Goal: Check status: Check status

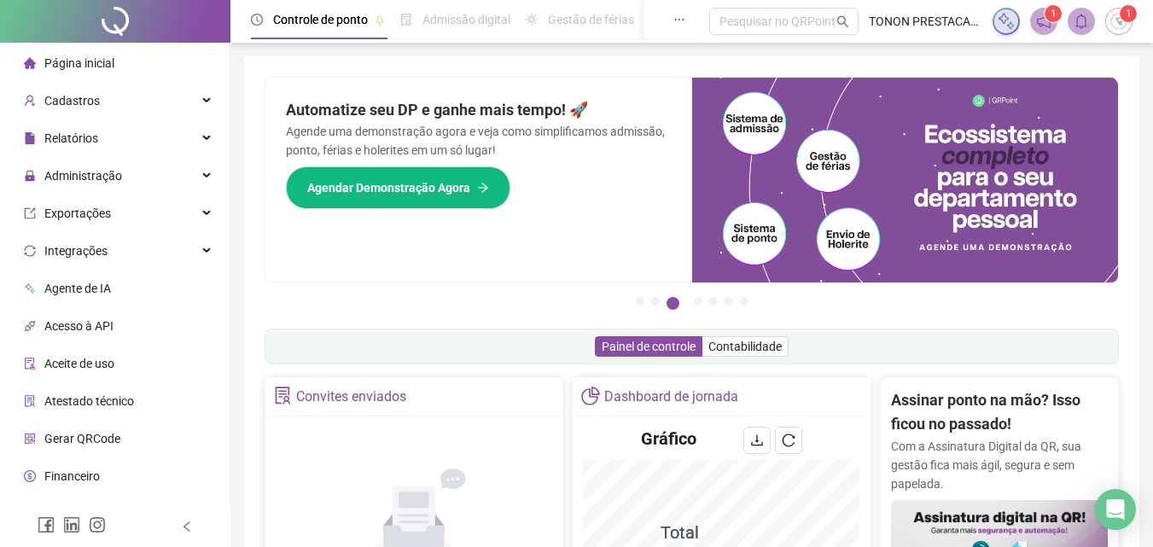
scroll to position [427, 0]
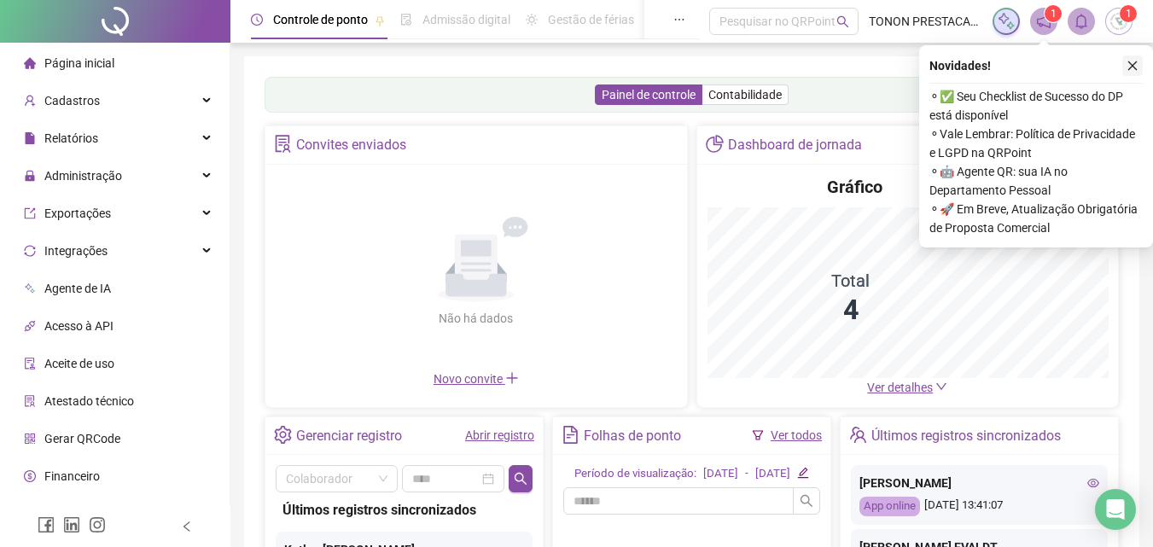
click at [1130, 67] on icon "close" at bounding box center [1133, 66] width 12 height 12
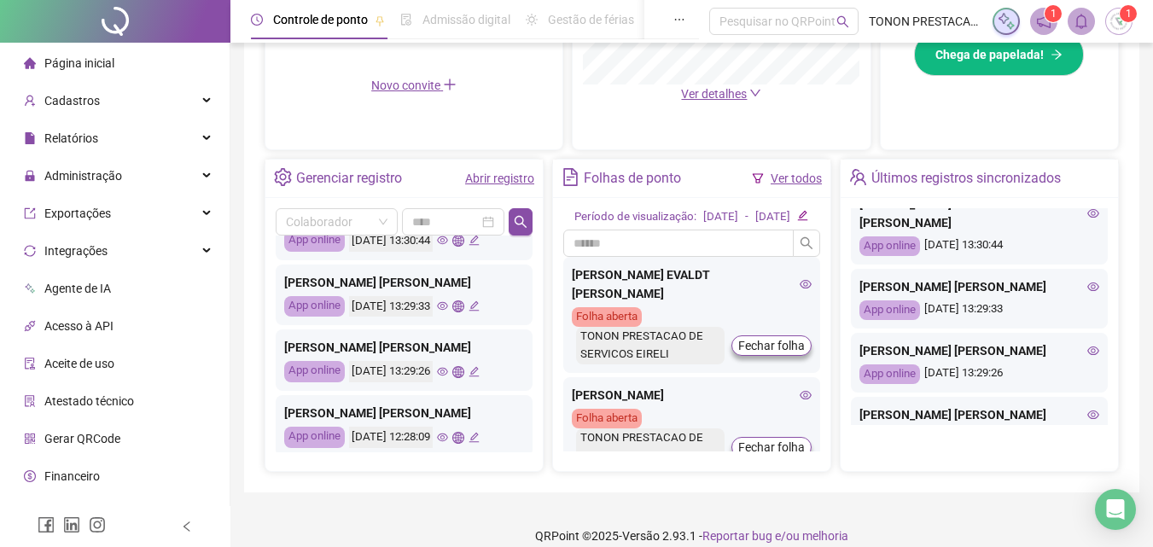
scroll to position [171, 0]
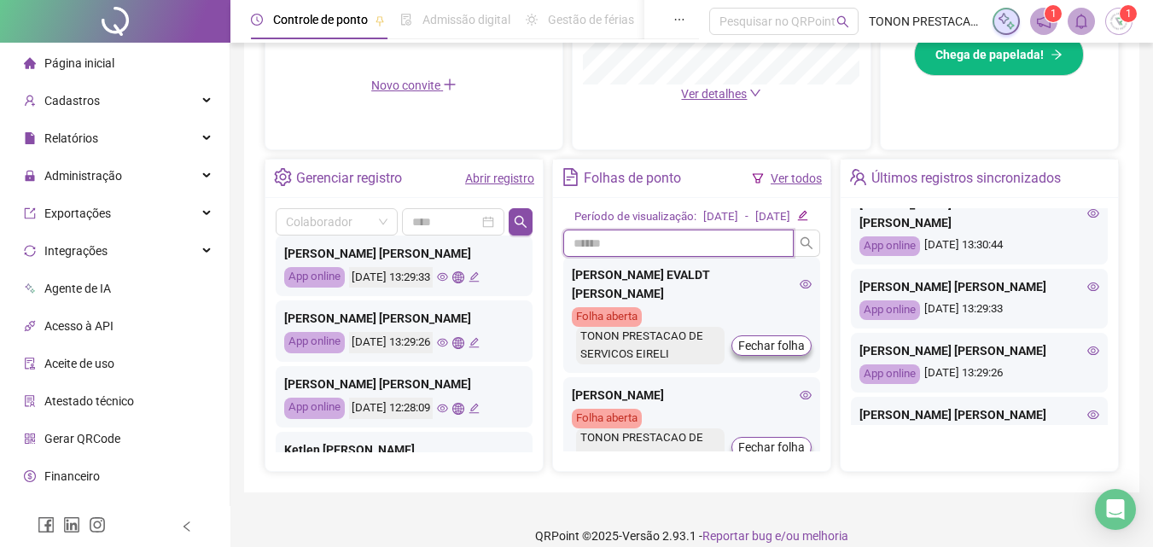
click at [639, 257] on input "text" at bounding box center [678, 243] width 231 height 27
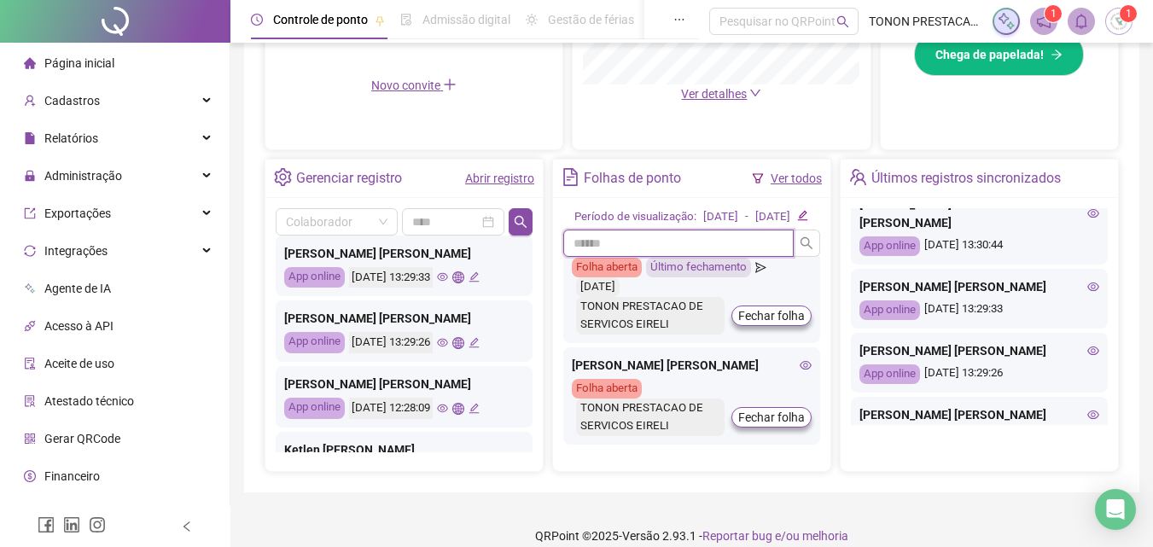
scroll to position [231, 0]
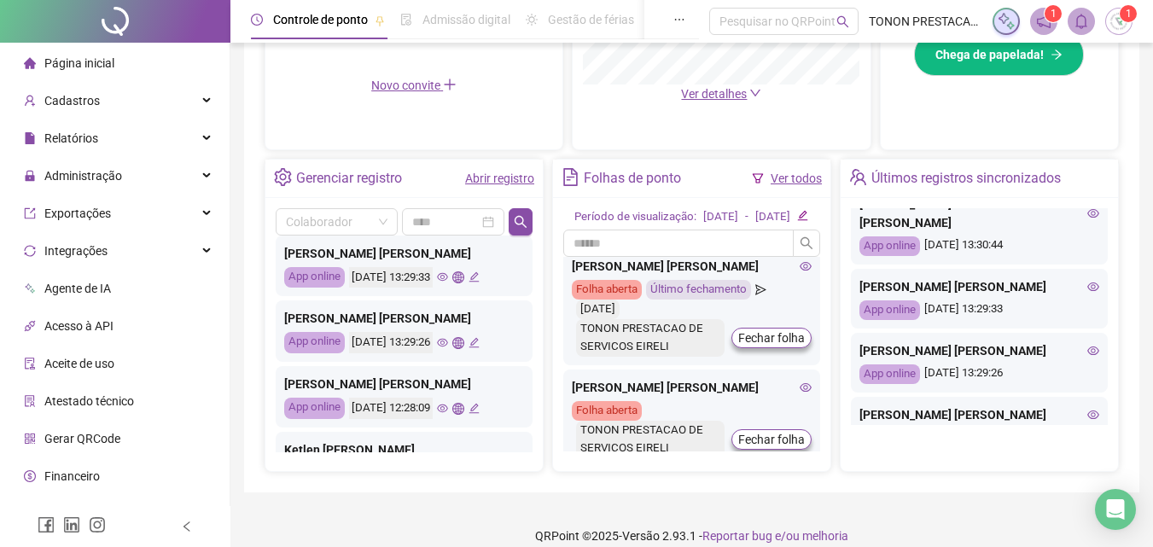
click at [800, 387] on icon "eye" at bounding box center [806, 387] width 12 height 9
click at [725, 257] on input "text" at bounding box center [678, 243] width 231 height 27
click at [704, 226] on div "[DATE]" at bounding box center [721, 217] width 35 height 18
click at [809, 221] on icon "edit" at bounding box center [803, 216] width 10 height 10
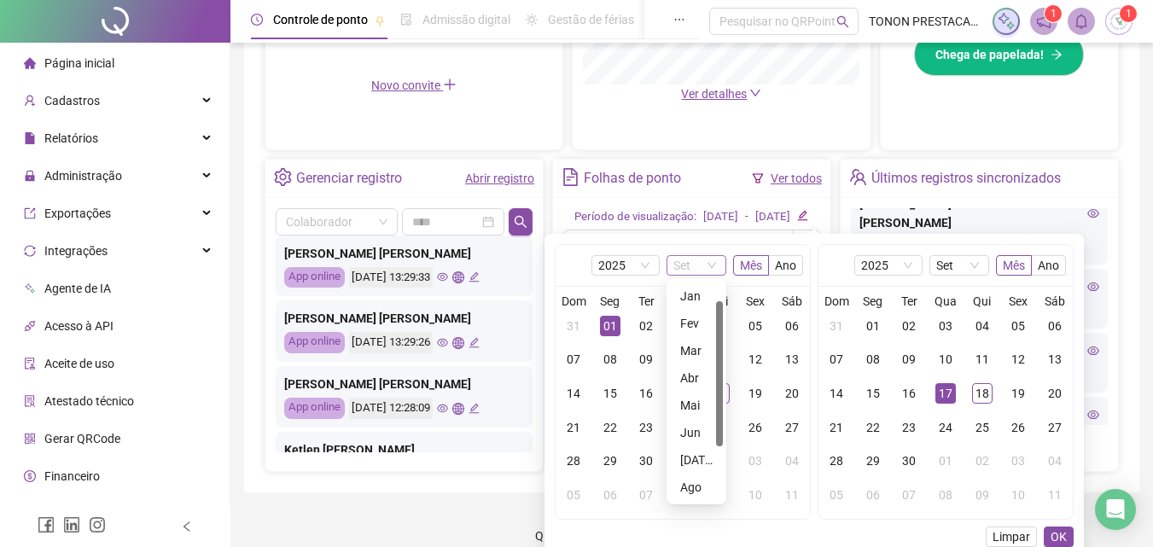
click at [683, 266] on span "Set" at bounding box center [697, 265] width 46 height 19
click at [688, 462] on div "Ago" at bounding box center [696, 460] width 32 height 19
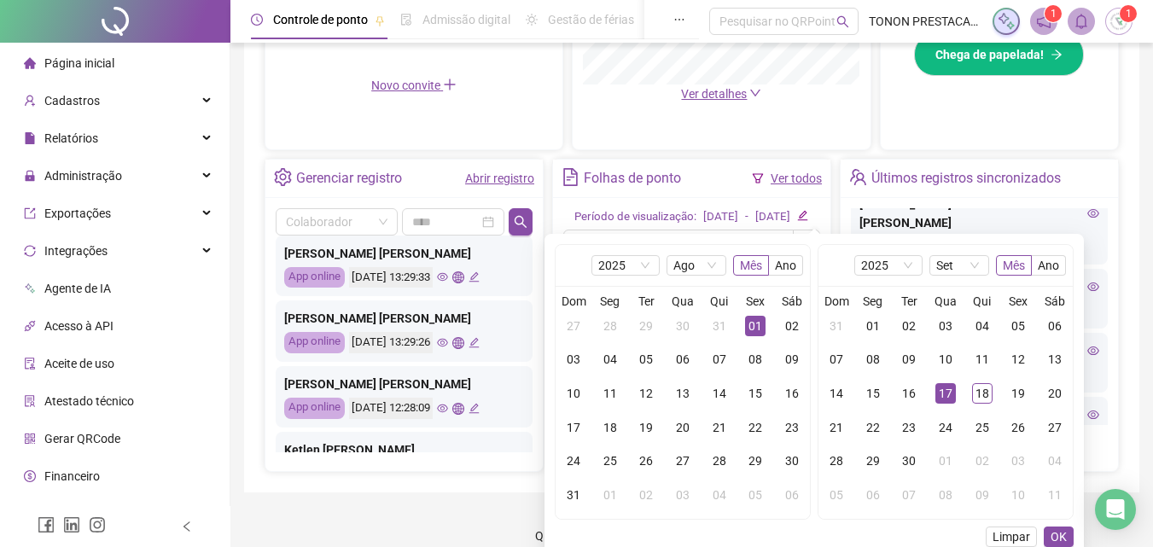
click at [1069, 167] on div "Últimos registros sincronizados" at bounding box center [979, 179] width 277 height 38
click at [1015, 534] on span "Limpar" at bounding box center [1012, 537] width 38 height 19
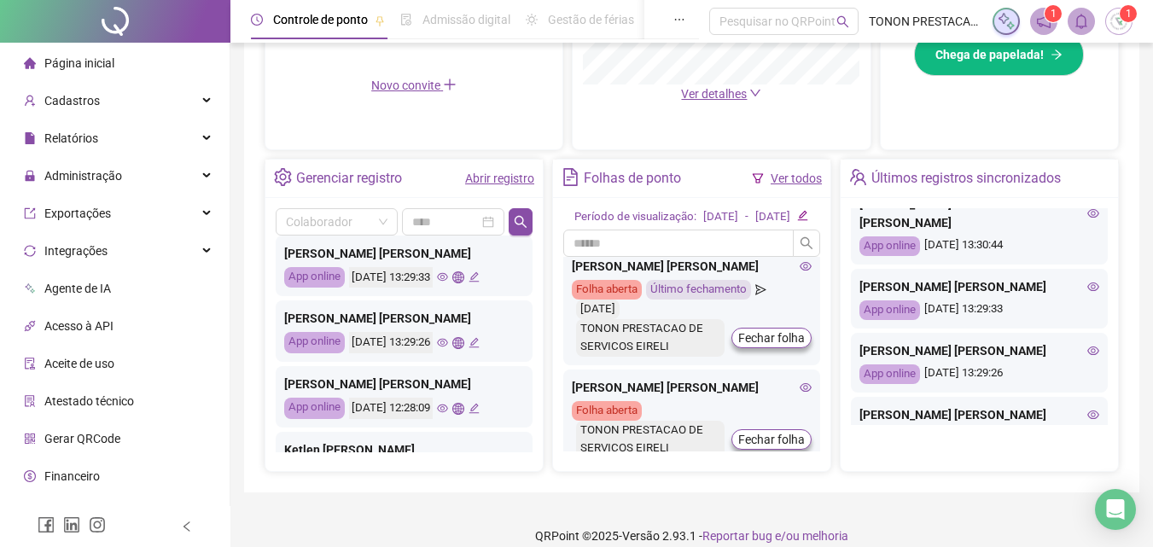
click at [809, 221] on icon "edit" at bounding box center [802, 215] width 11 height 11
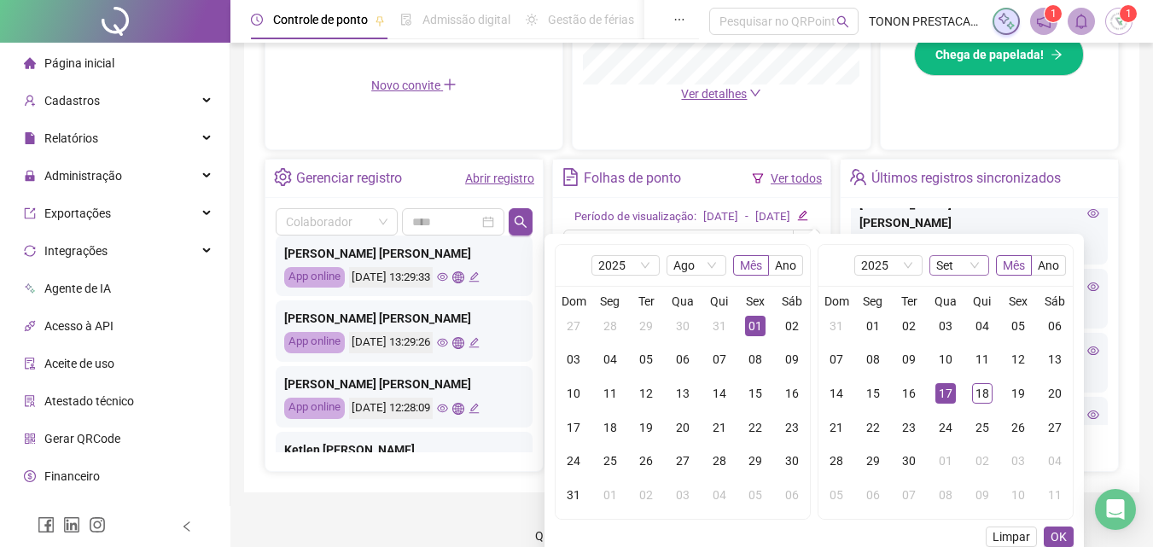
click at [941, 261] on span "Set" at bounding box center [960, 265] width 46 height 19
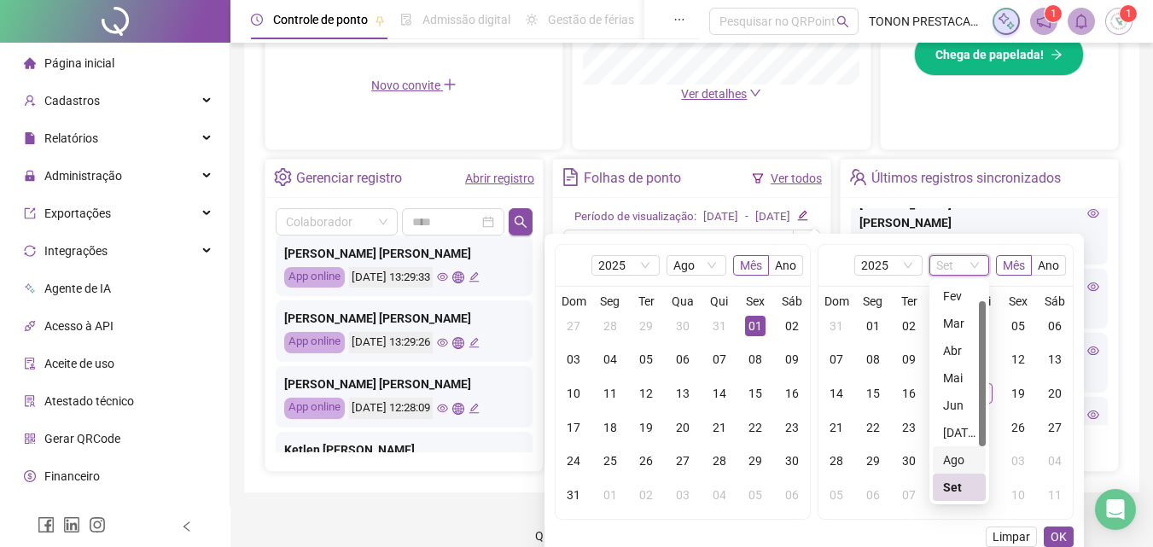
click at [948, 453] on div "Ago" at bounding box center [959, 460] width 32 height 19
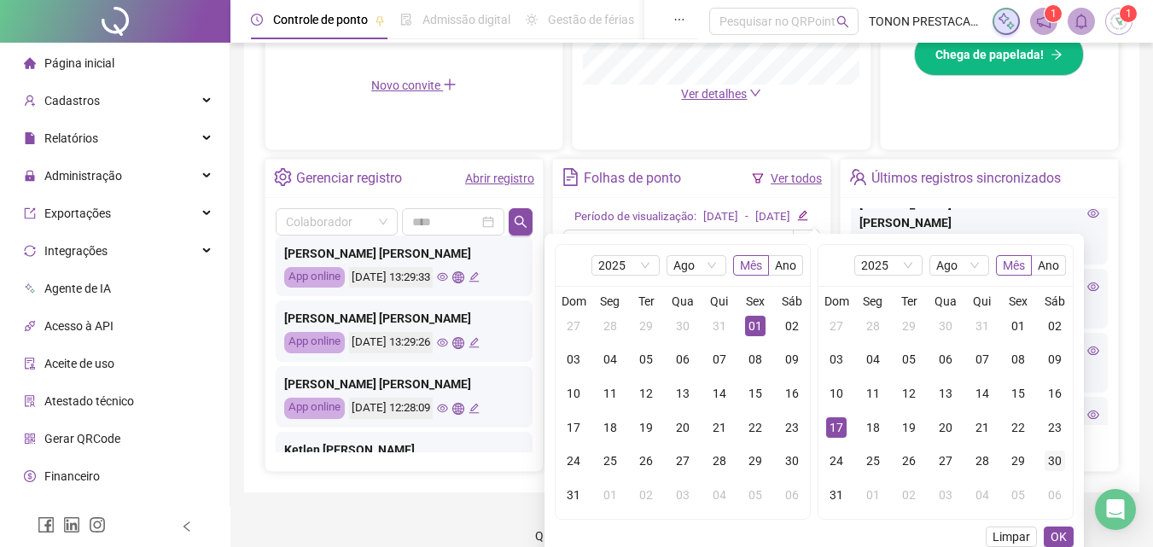
click at [1058, 457] on div "30" at bounding box center [1055, 461] width 20 height 20
click at [1067, 537] on button "OK" at bounding box center [1059, 537] width 30 height 20
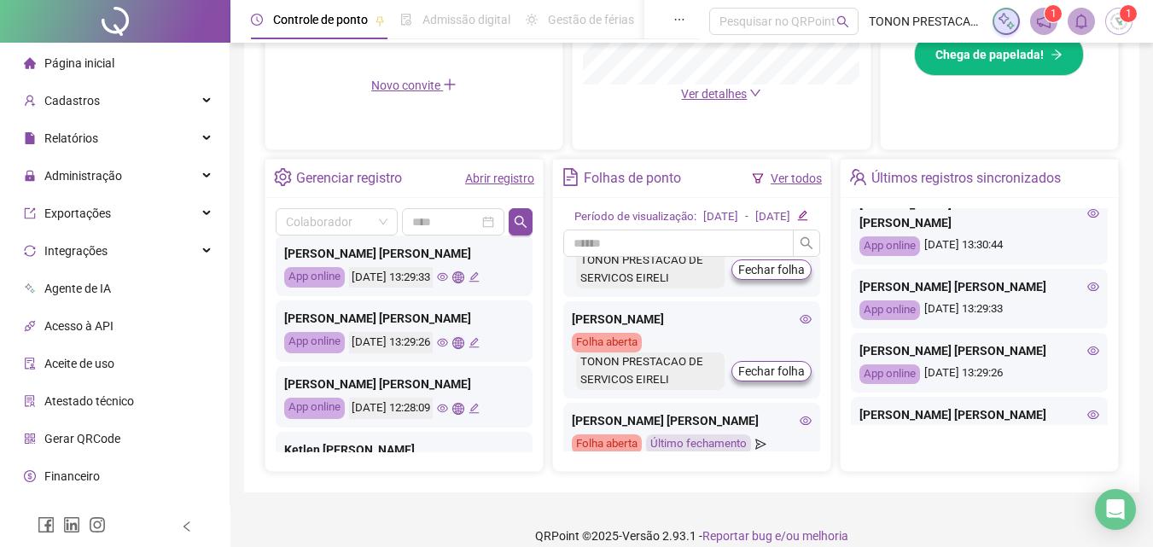
scroll to position [231, 0]
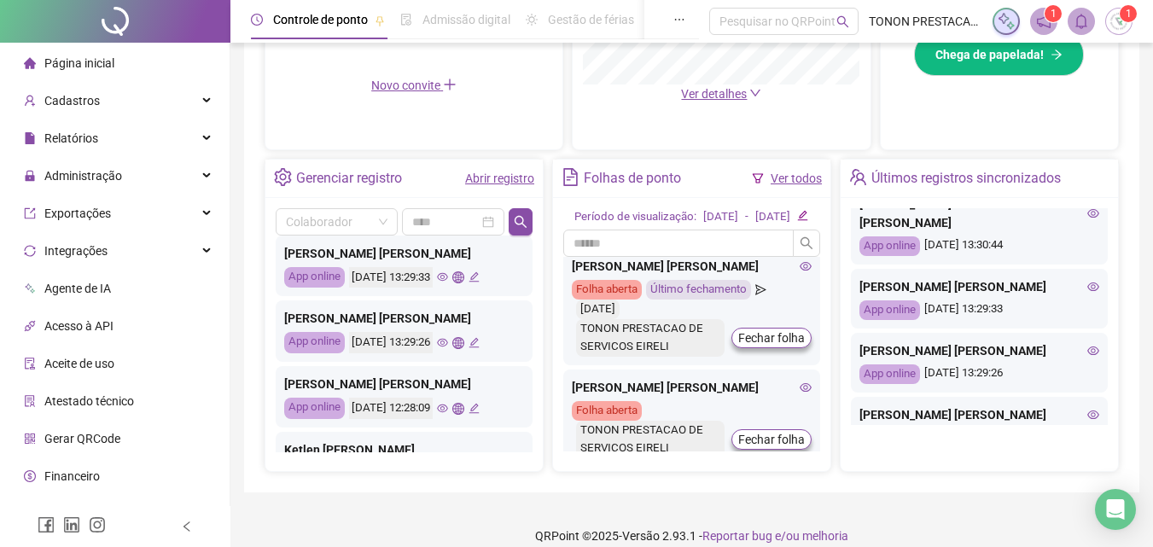
click at [800, 388] on icon "eye" at bounding box center [806, 387] width 12 height 9
click at [704, 225] on div "01/08/2025" at bounding box center [721, 217] width 35 height 18
click at [704, 226] on div "01/08/2025" at bounding box center [721, 217] width 35 height 18
click at [809, 221] on icon "edit" at bounding box center [803, 216] width 10 height 10
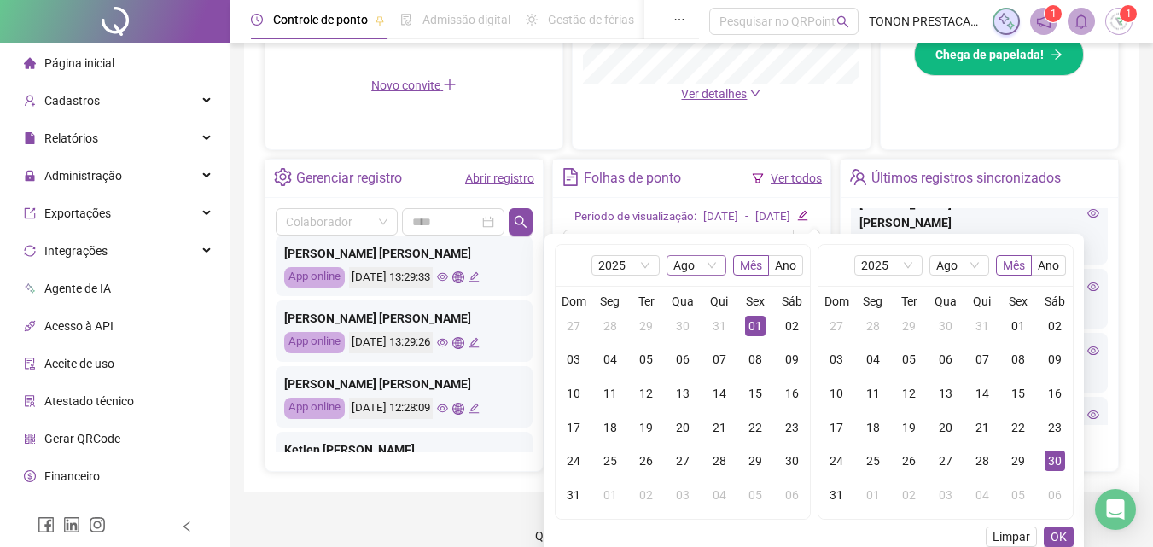
click at [704, 269] on span "Ago" at bounding box center [697, 265] width 46 height 19
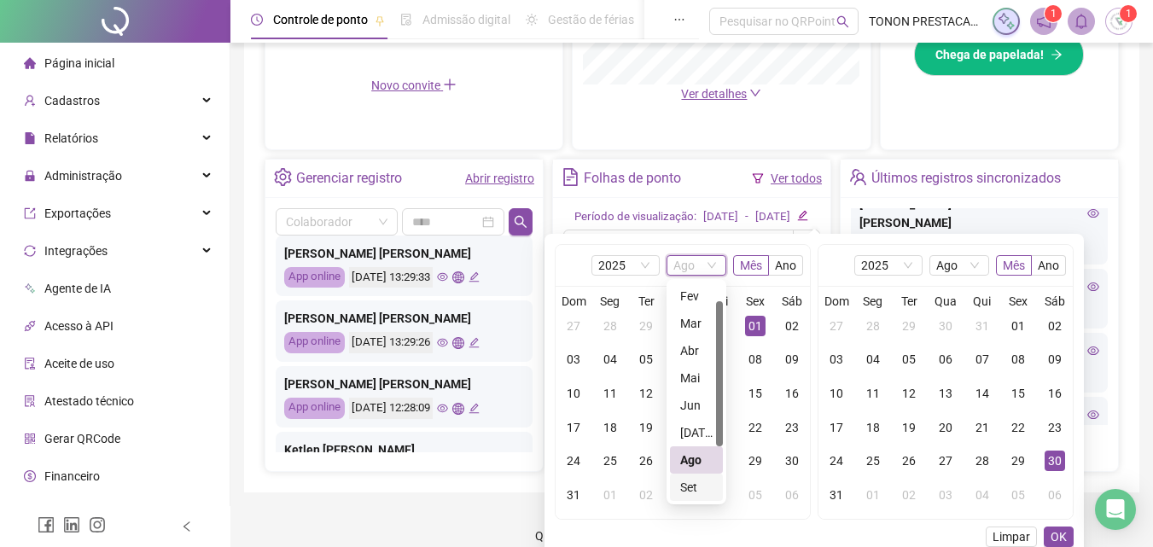
click at [692, 488] on div "Set" at bounding box center [696, 487] width 32 height 19
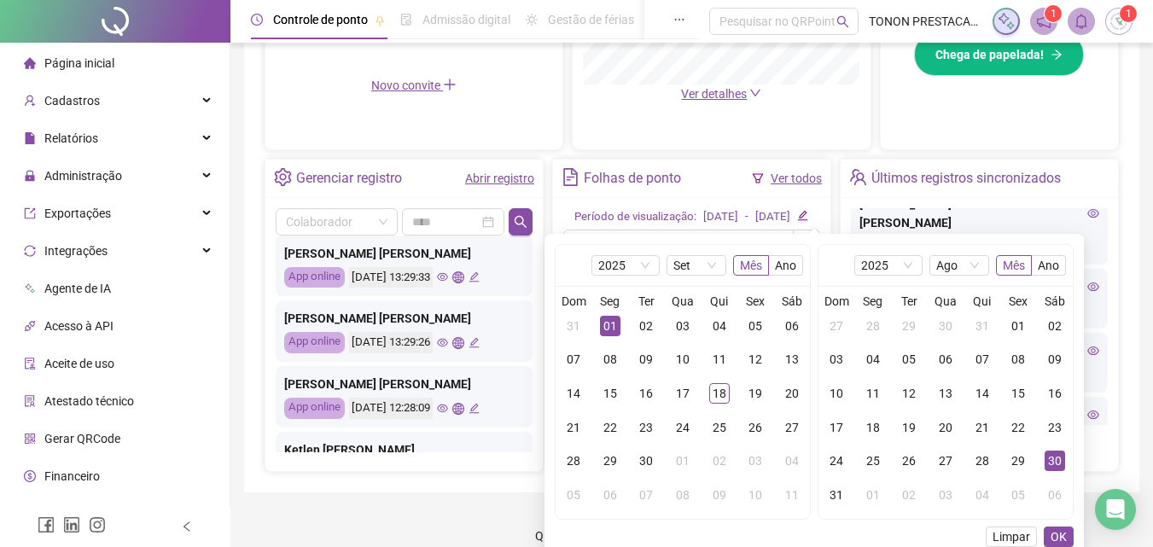
click at [610, 321] on div "01" at bounding box center [610, 326] width 20 height 20
click at [949, 268] on span "Ago" at bounding box center [960, 265] width 46 height 19
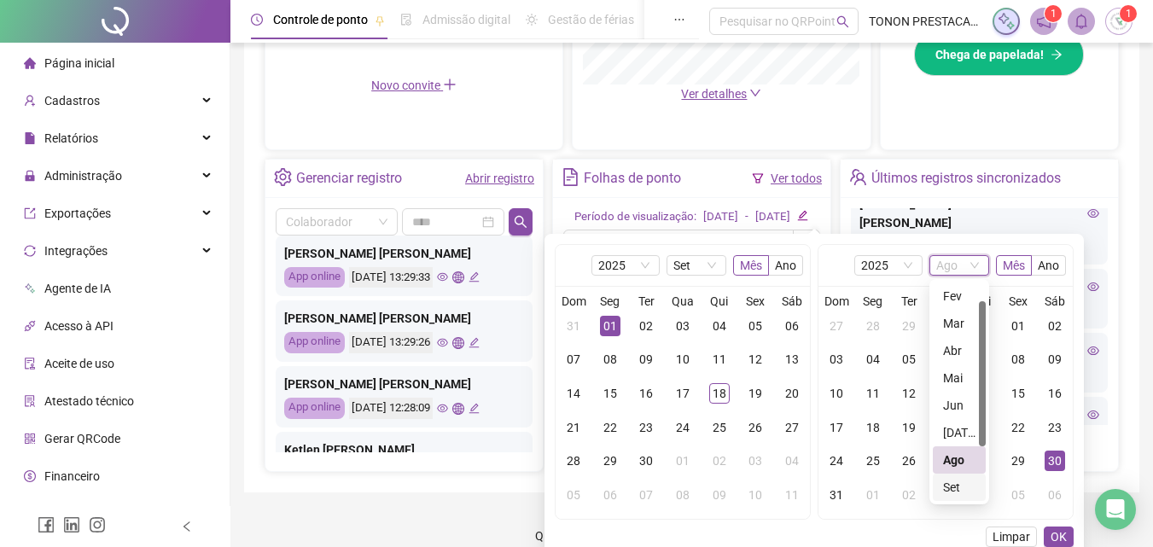
click at [954, 489] on div "Set" at bounding box center [959, 487] width 32 height 19
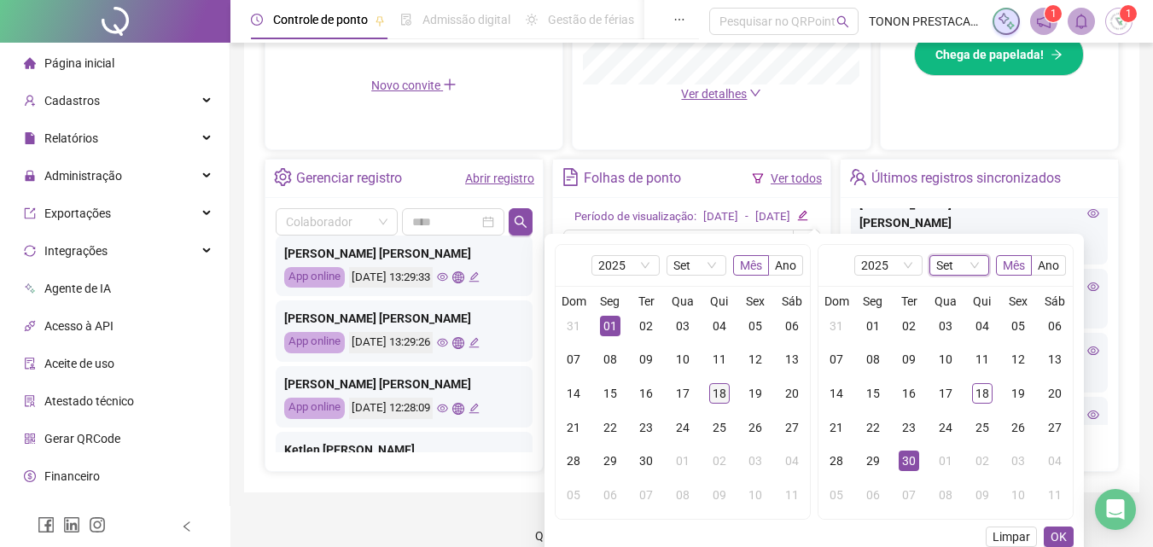
click at [719, 391] on div "18" at bounding box center [719, 393] width 20 height 20
click at [604, 324] on div "01" at bounding box center [610, 326] width 20 height 20
click at [973, 390] on div "18" at bounding box center [982, 393] width 20 height 20
click at [1057, 534] on span "OK" at bounding box center [1059, 537] width 16 height 19
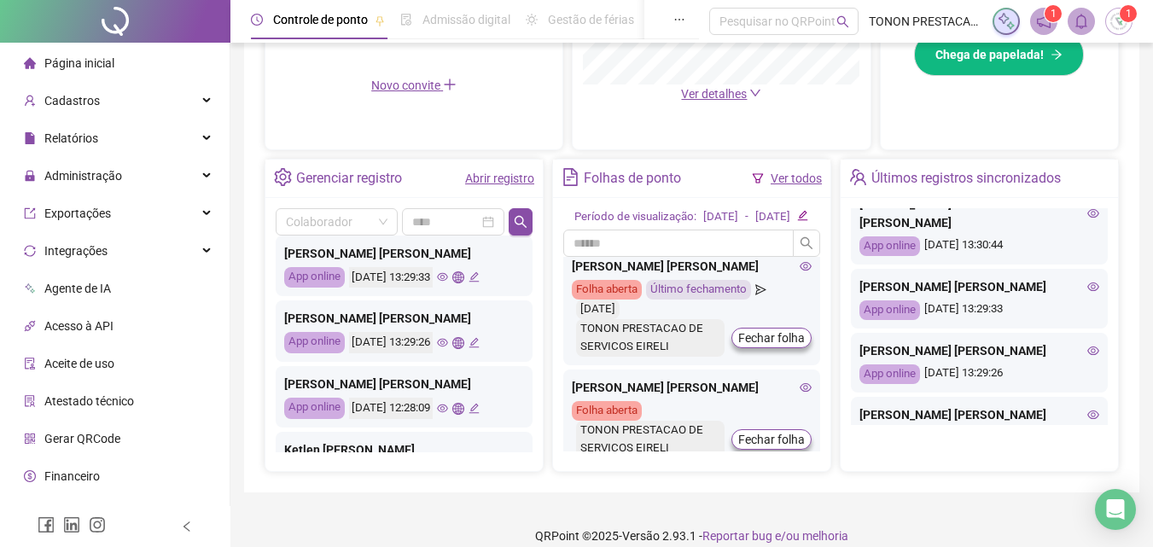
click at [800, 388] on icon "eye" at bounding box center [806, 388] width 12 height 12
